Goal: Information Seeking & Learning: Learn about a topic

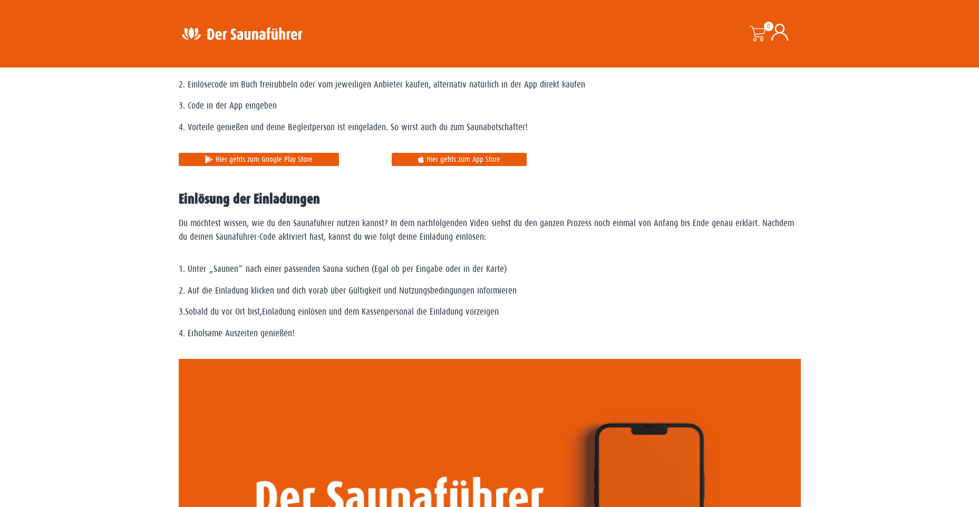
scroll to position [791, 0]
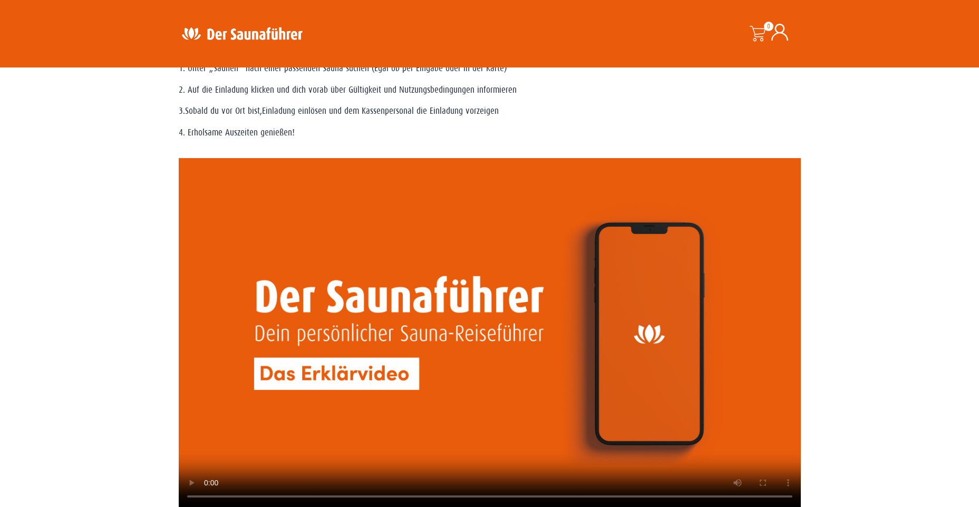
click at [255, 30] on img at bounding box center [241, 33] width 137 height 21
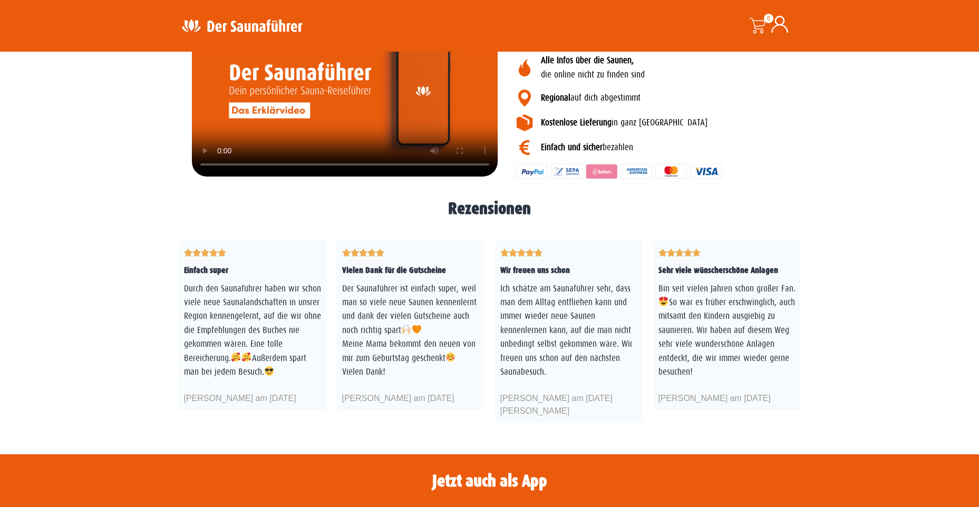
scroll to position [1532, 0]
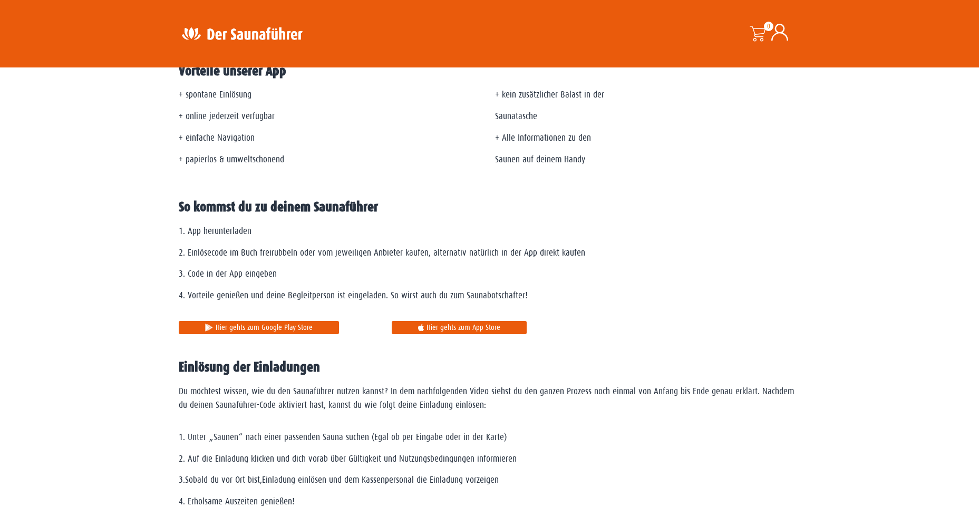
scroll to position [105, 0]
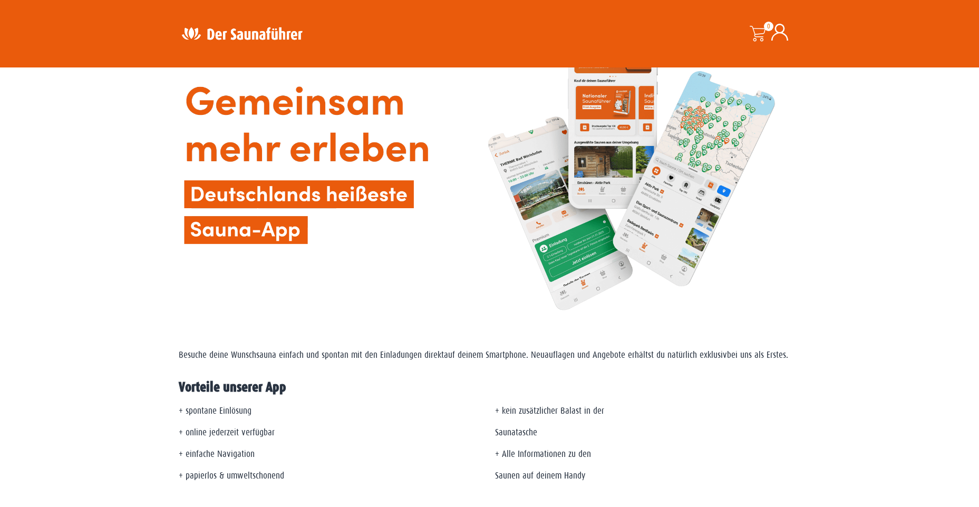
click at [248, 32] on img at bounding box center [241, 33] width 137 height 21
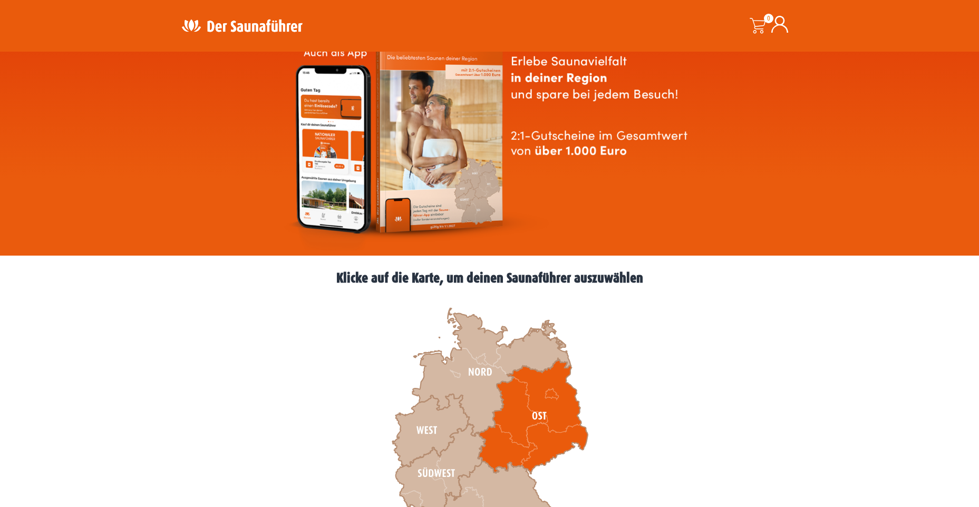
scroll to position [158, 0]
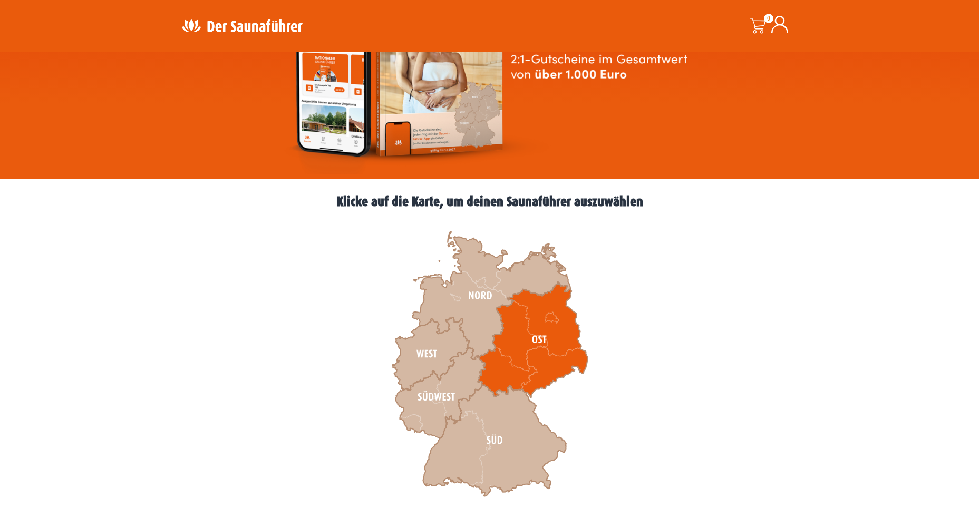
click at [537, 356] on icon at bounding box center [533, 339] width 110 height 115
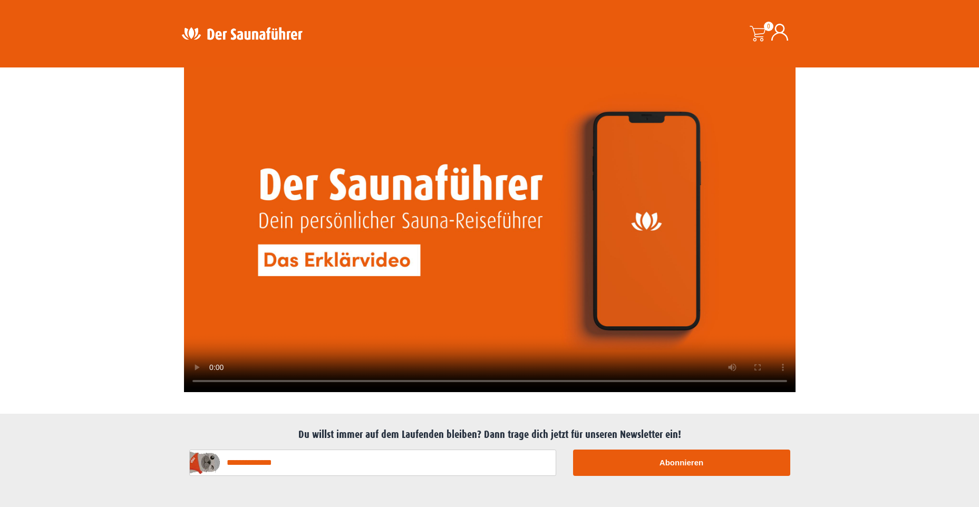
scroll to position [2360, 0]
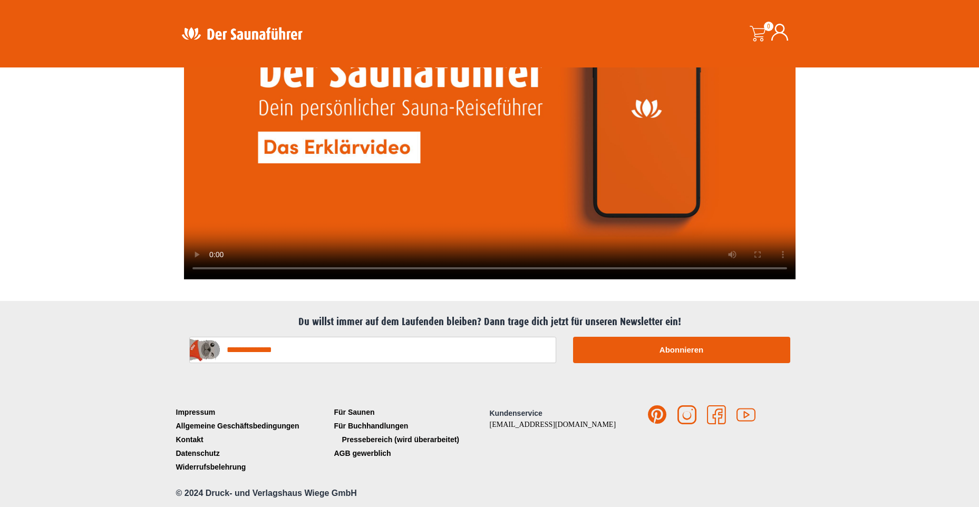
click at [427, 439] on link "Pressebereich (wird überarbeitet)" at bounding box center [411, 440] width 158 height 14
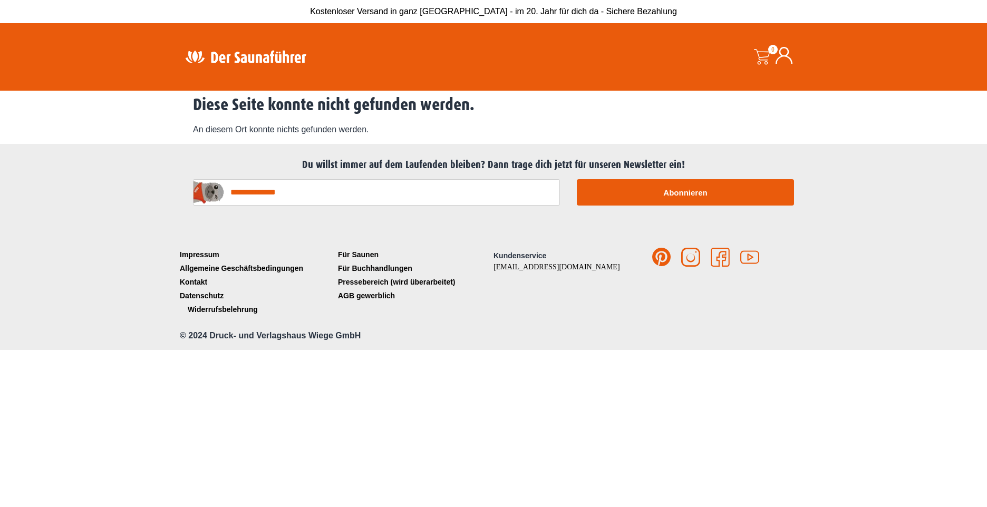
click at [217, 311] on link "Widerrufsbelehrung" at bounding box center [256, 310] width 158 height 14
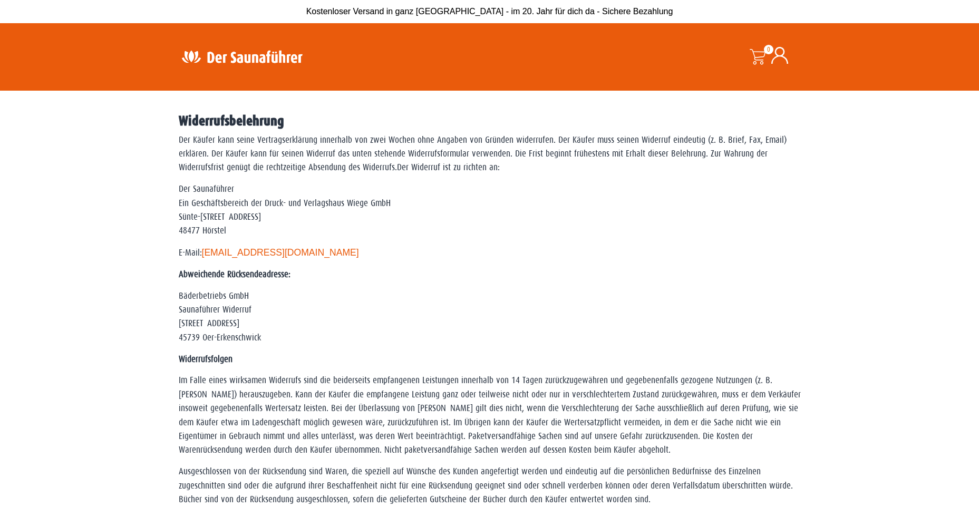
click at [265, 60] on img at bounding box center [241, 56] width 137 height 21
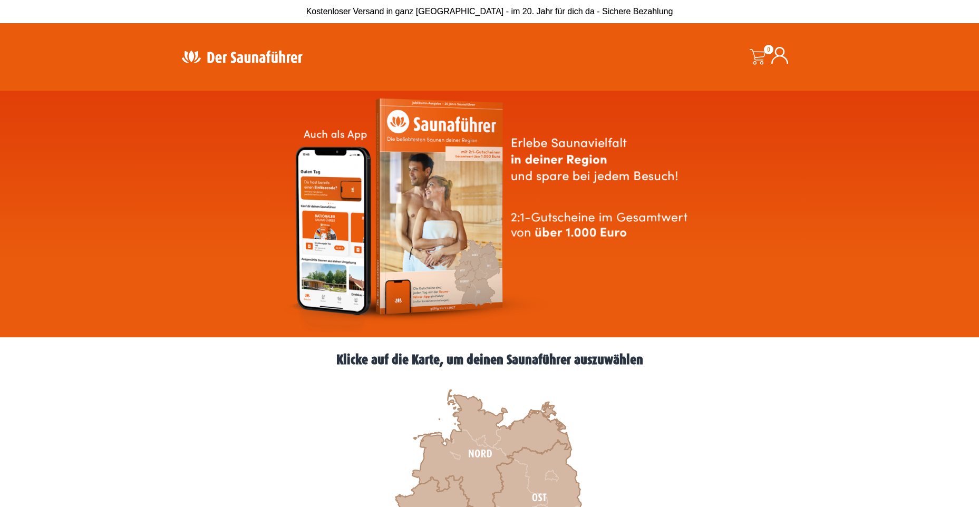
click at [265, 61] on img at bounding box center [241, 56] width 137 height 21
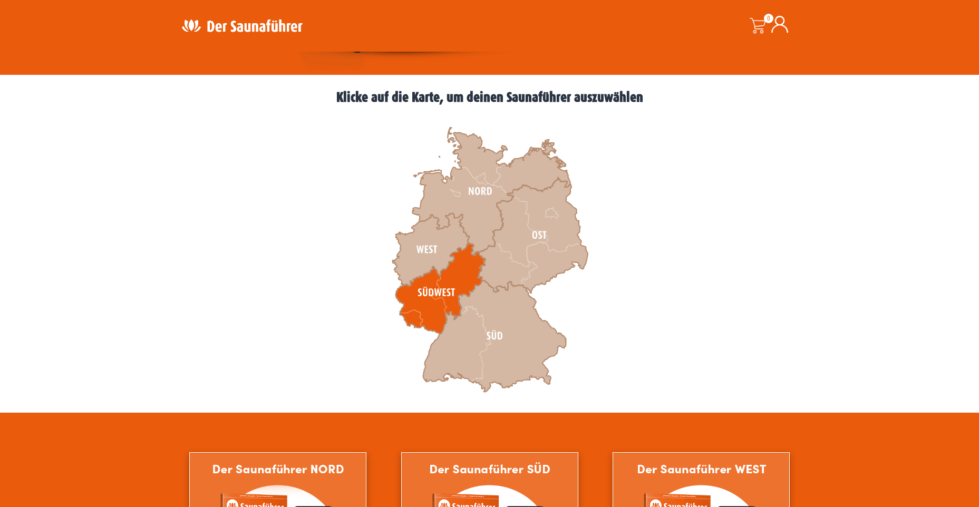
scroll to position [264, 0]
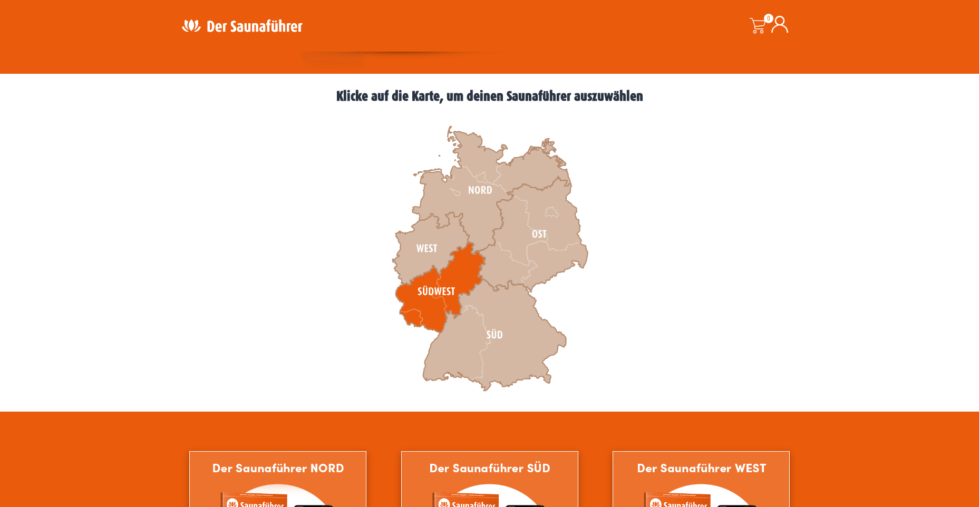
click at [446, 286] on icon at bounding box center [441, 288] width 90 height 91
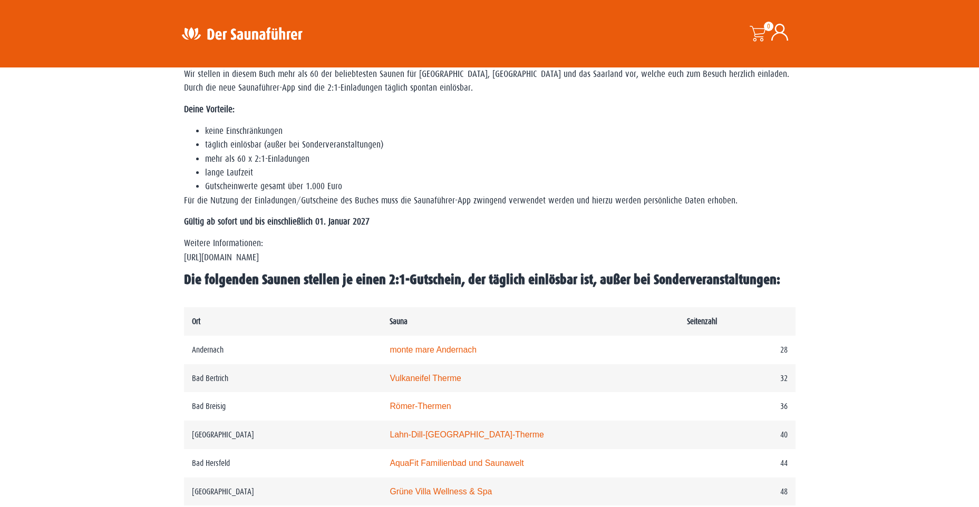
scroll to position [633, 0]
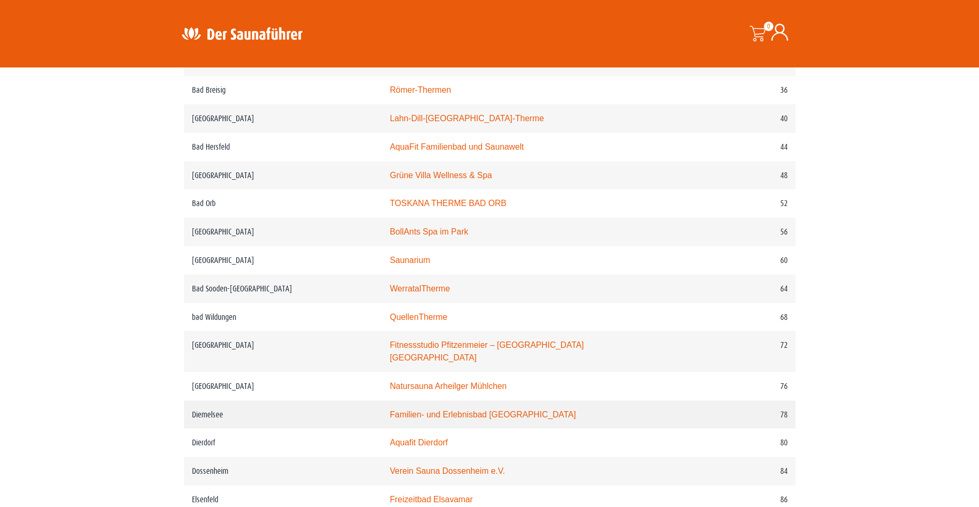
click at [457, 410] on link "Familien- und Erlebnisbad [GEOGRAPHIC_DATA]" at bounding box center [483, 414] width 186 height 9
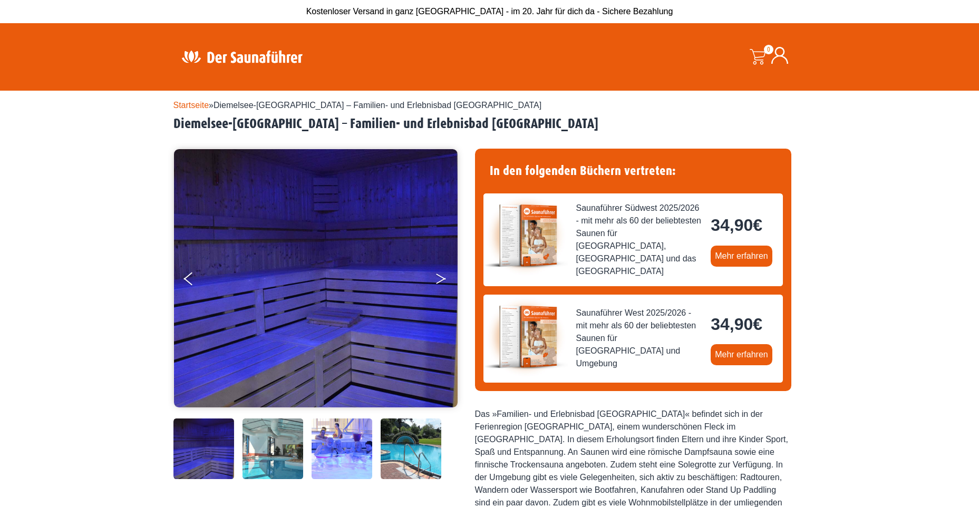
click at [440, 279] on button "Next" at bounding box center [448, 281] width 26 height 26
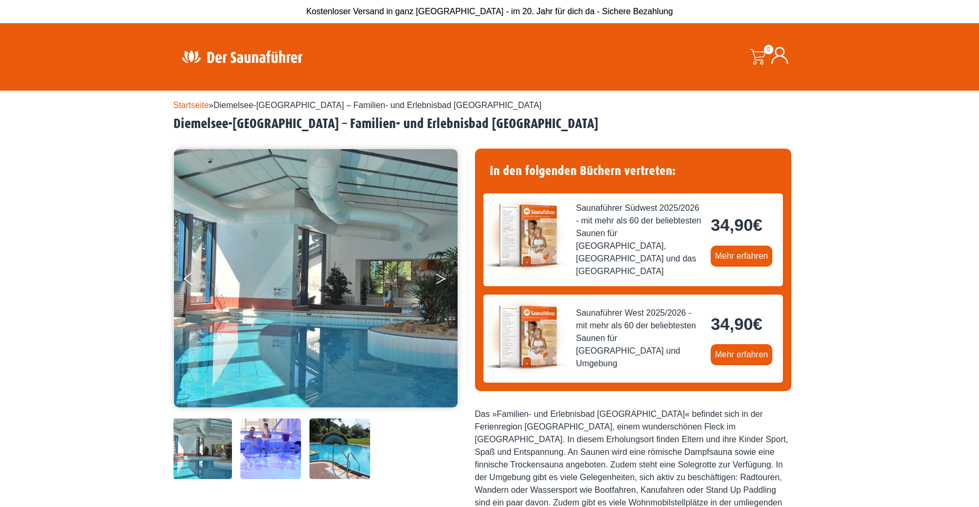
click at [441, 279] on icon "Next" at bounding box center [440, 281] width 9 height 6
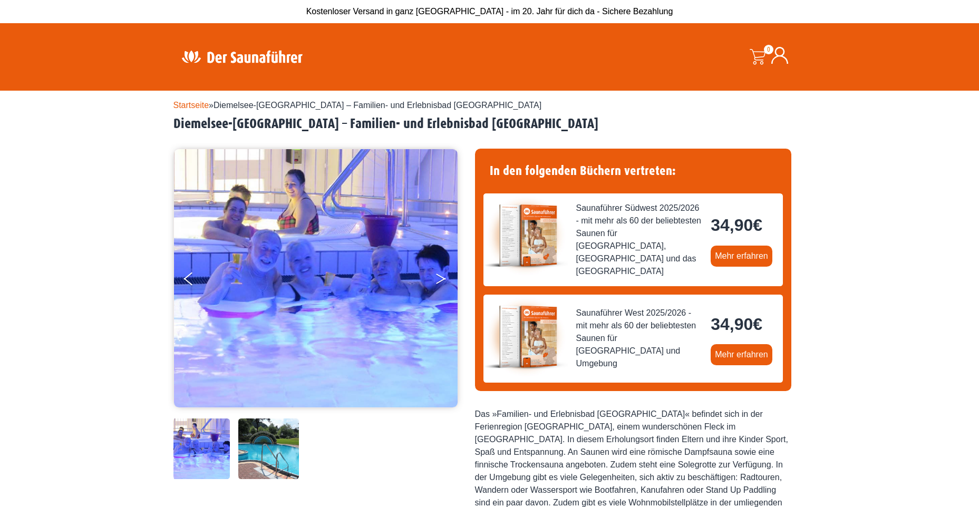
click at [441, 279] on icon "Next" at bounding box center [440, 281] width 9 height 6
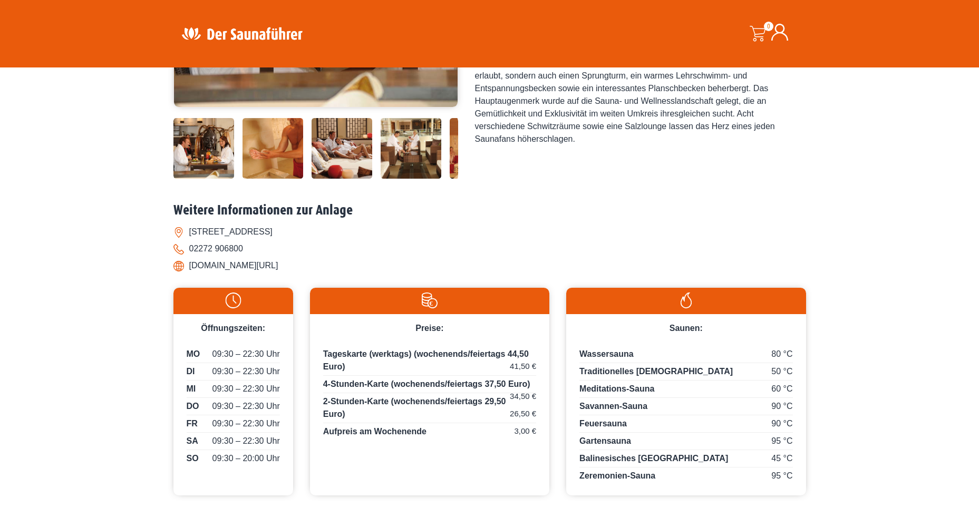
scroll to position [316, 0]
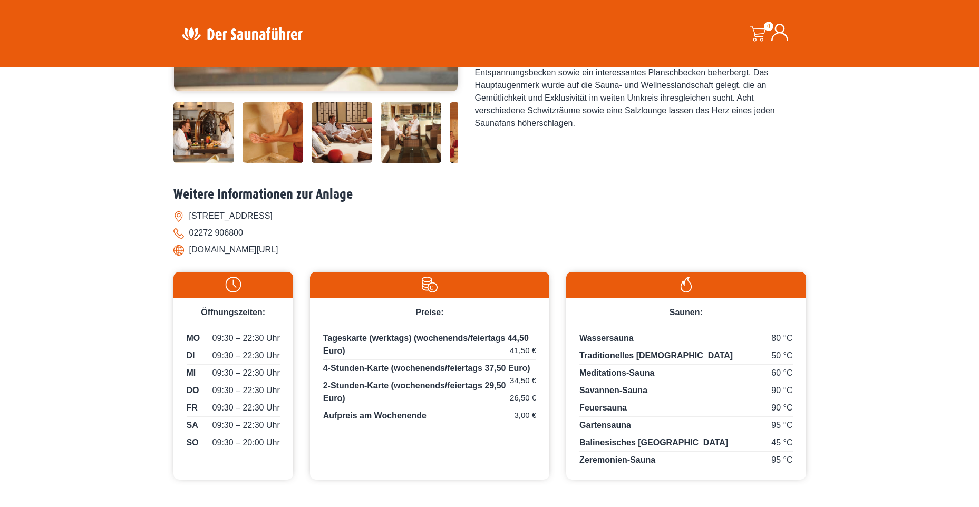
drag, startPoint x: 304, startPoint y: 245, endPoint x: 173, endPoint y: 195, distance: 140.7
click at [173, 195] on div "Weitere Informationen zur Anlage Monte-Mare-Weg 1, 50181 Bedburg 02272 906800 w…" at bounding box center [489, 226] width 633 height 78
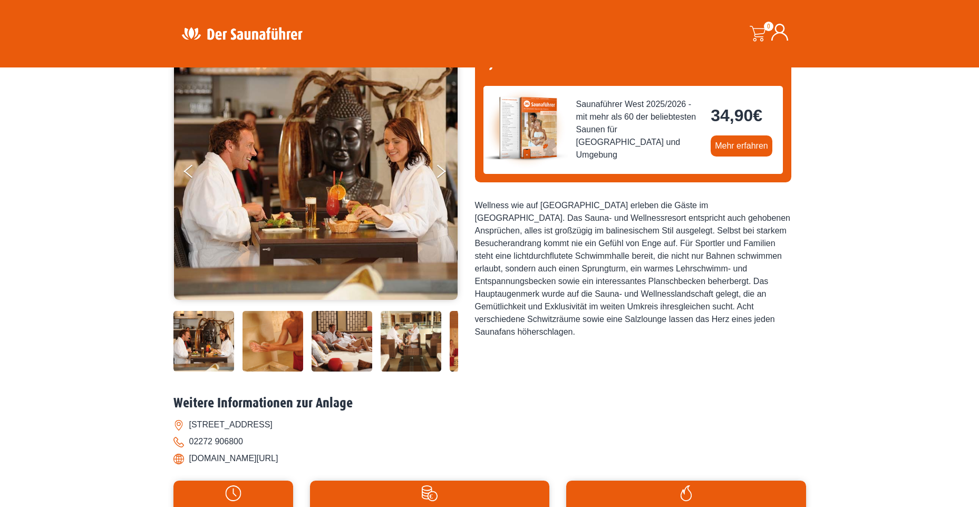
scroll to position [53, 0]
